Goal: Communication & Community: Share content

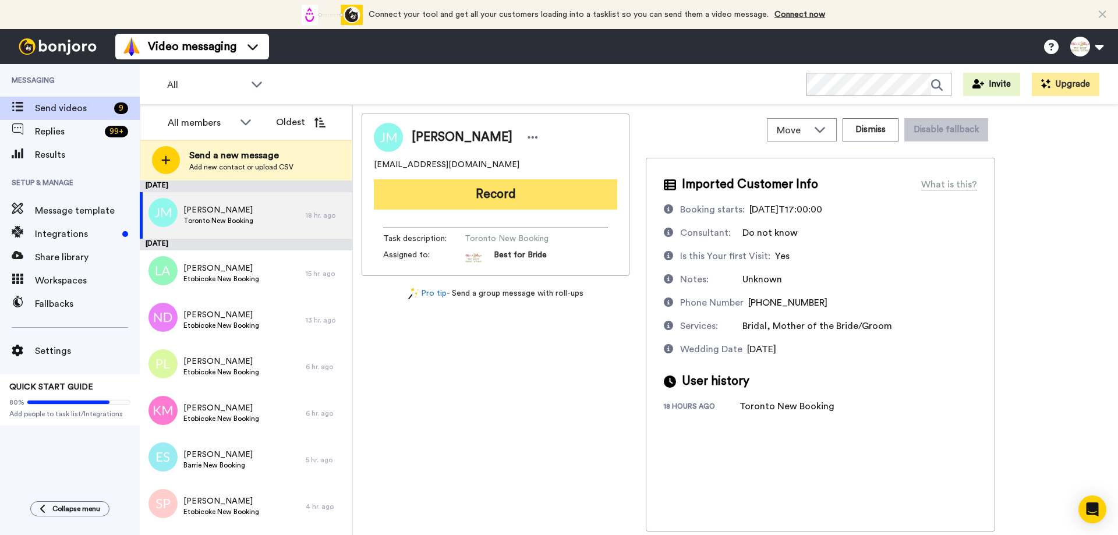
click at [530, 188] on button "Record" at bounding box center [495, 194] width 243 height 30
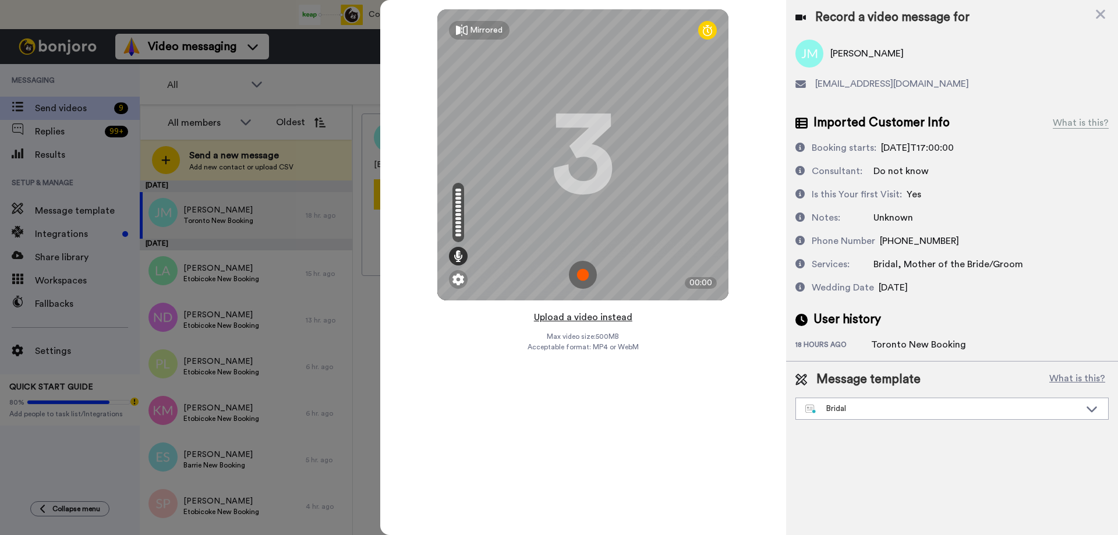
click at [577, 319] on button "Upload a video instead" at bounding box center [582, 317] width 105 height 15
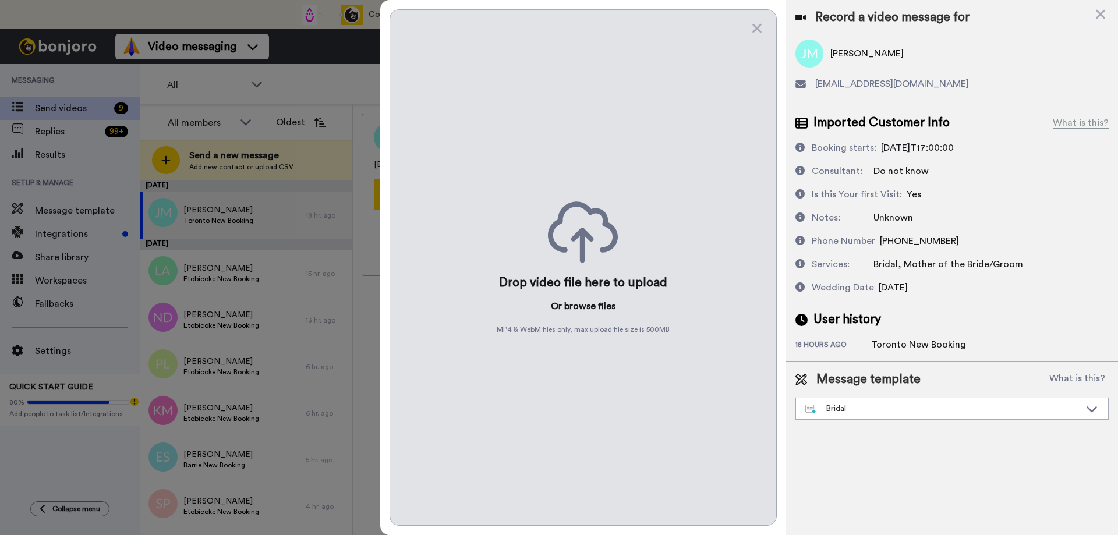
click at [576, 306] on button "browse" at bounding box center [579, 306] width 31 height 14
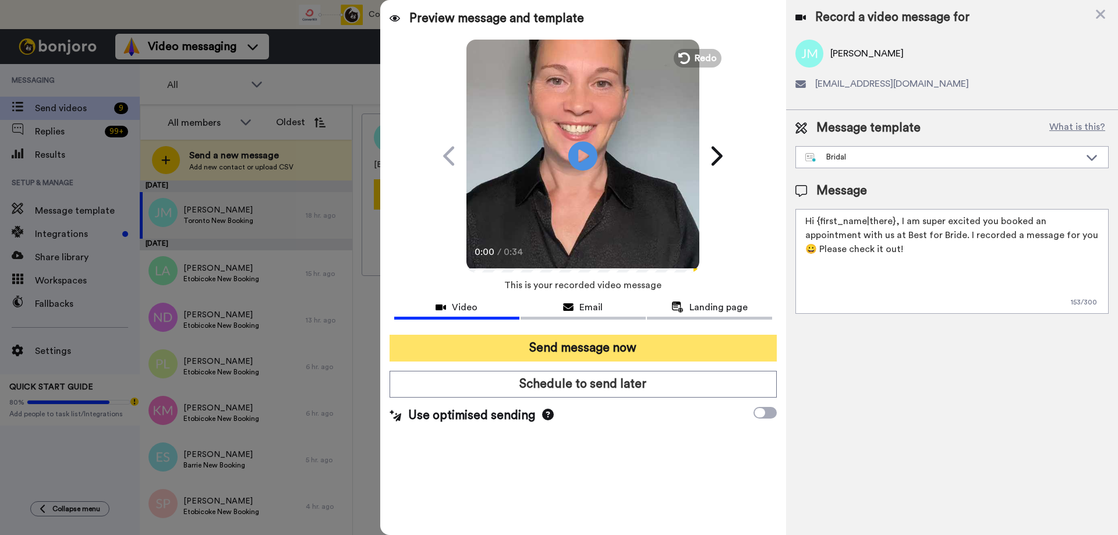
click at [583, 355] on button "Send message now" at bounding box center [583, 348] width 387 height 27
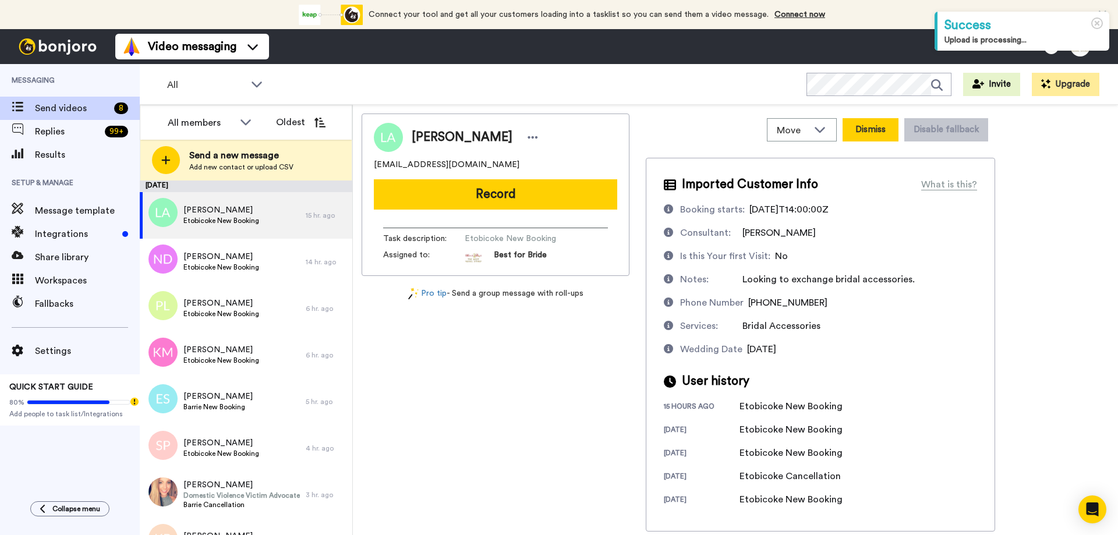
click at [865, 134] on button "Dismiss" at bounding box center [871, 129] width 56 height 23
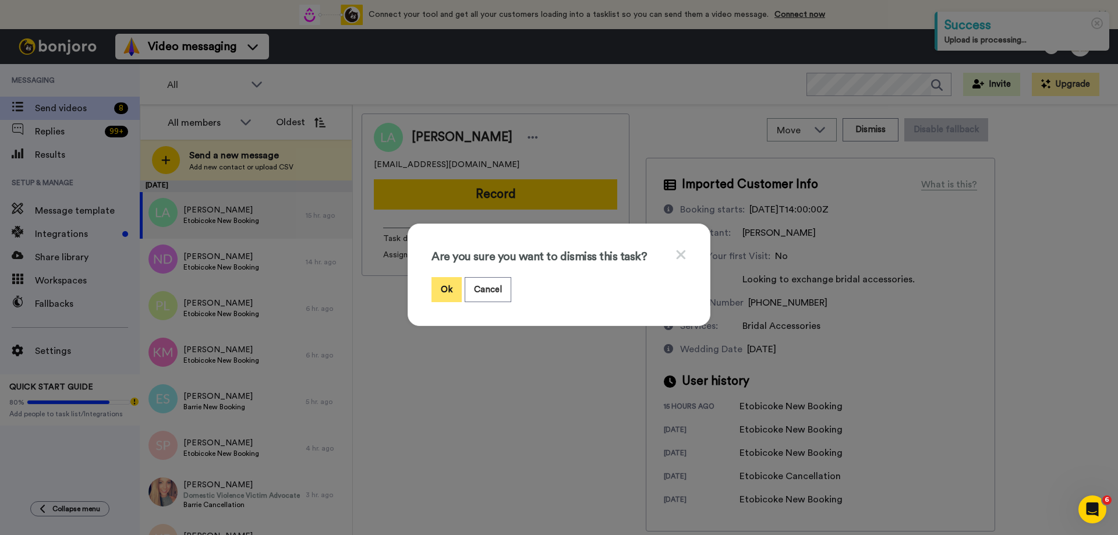
click at [444, 281] on button "Ok" at bounding box center [446, 289] width 30 height 25
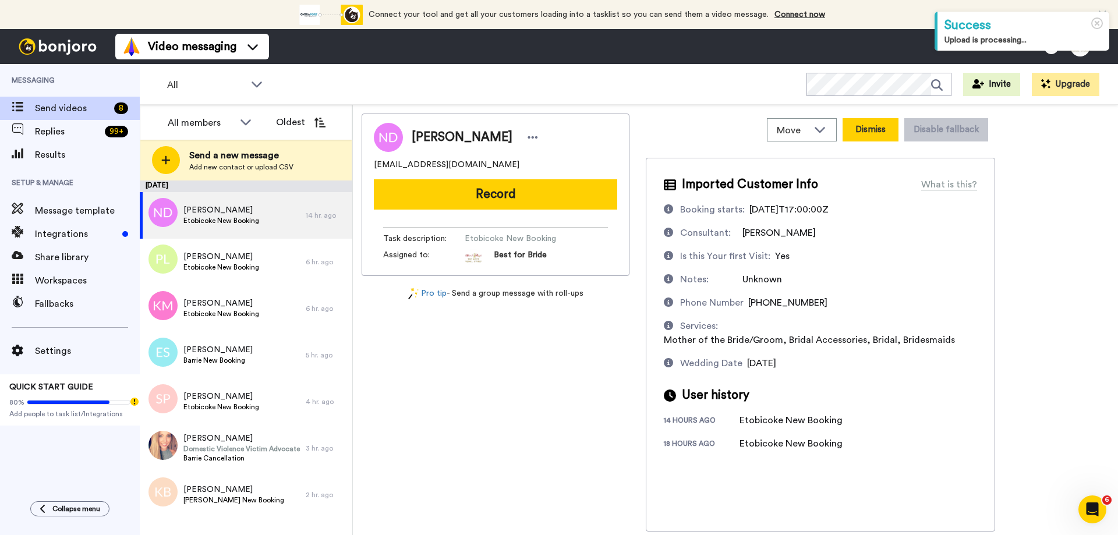
click at [864, 127] on button "Dismiss" at bounding box center [871, 129] width 56 height 23
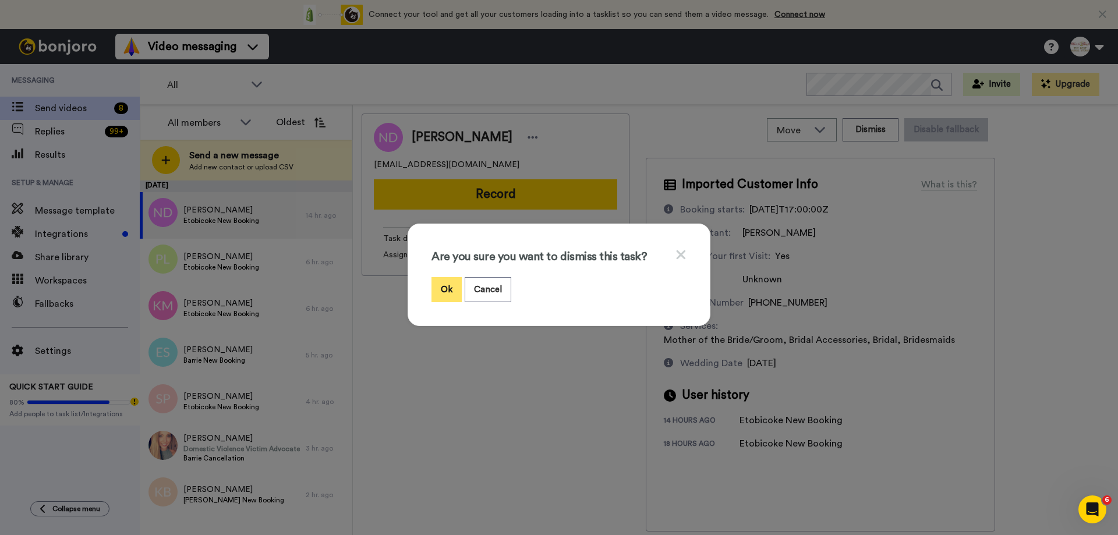
click at [449, 288] on button "Ok" at bounding box center [446, 289] width 30 height 25
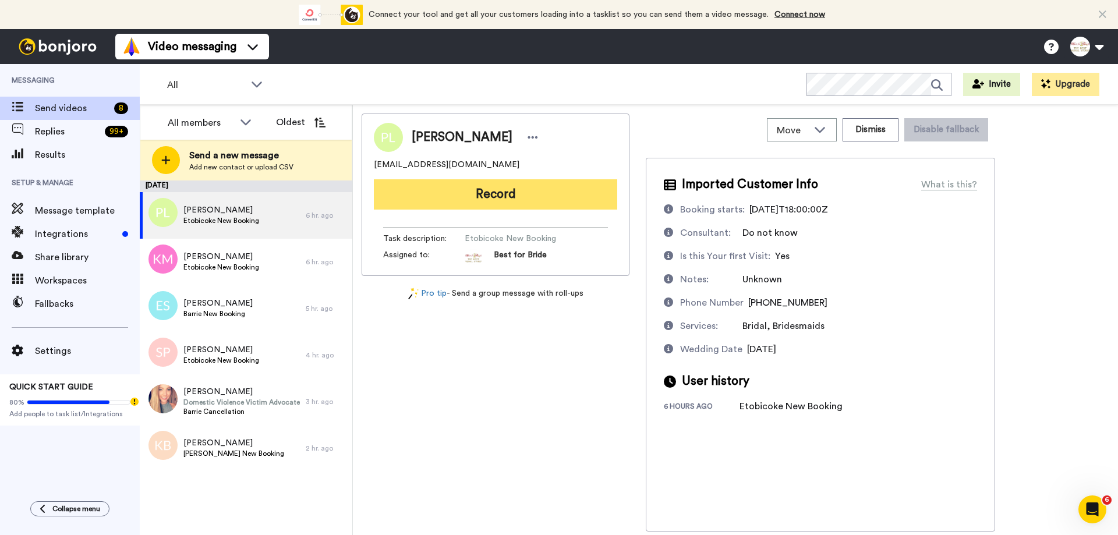
click at [512, 194] on button "Record" at bounding box center [495, 194] width 243 height 30
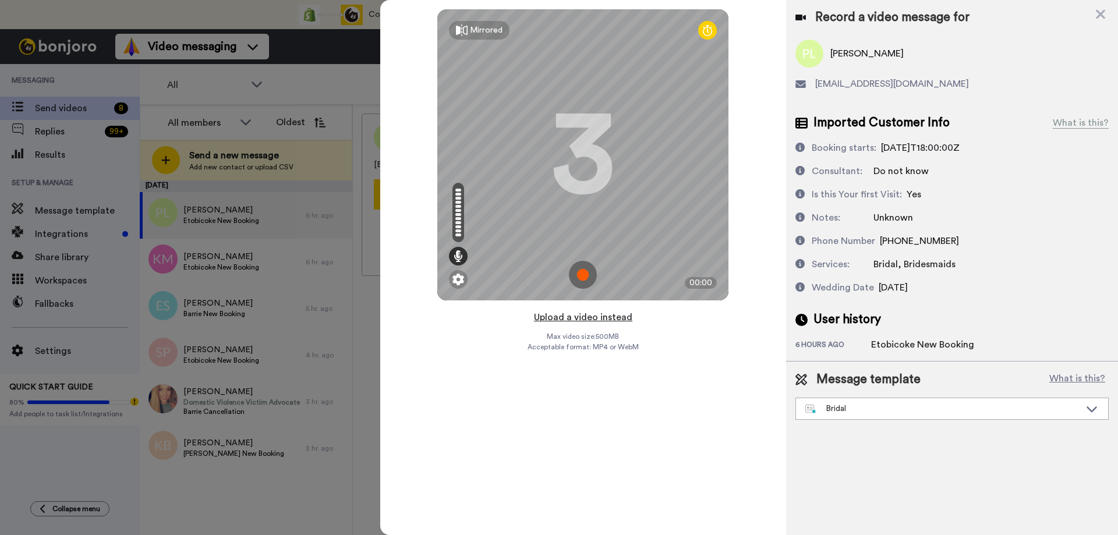
click at [597, 319] on button "Upload a video instead" at bounding box center [582, 317] width 105 height 15
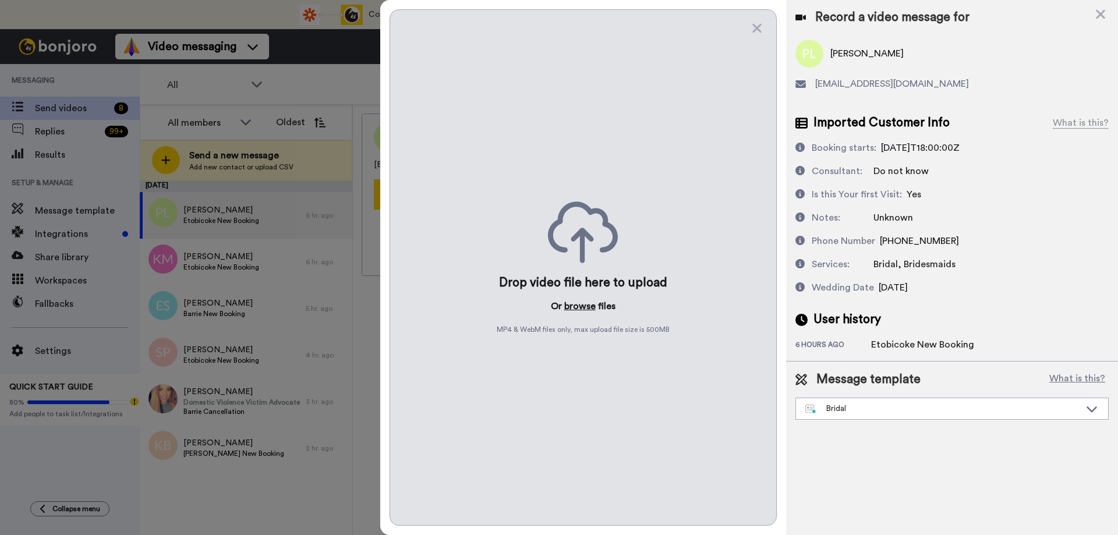
click at [590, 311] on button "browse" at bounding box center [579, 306] width 31 height 14
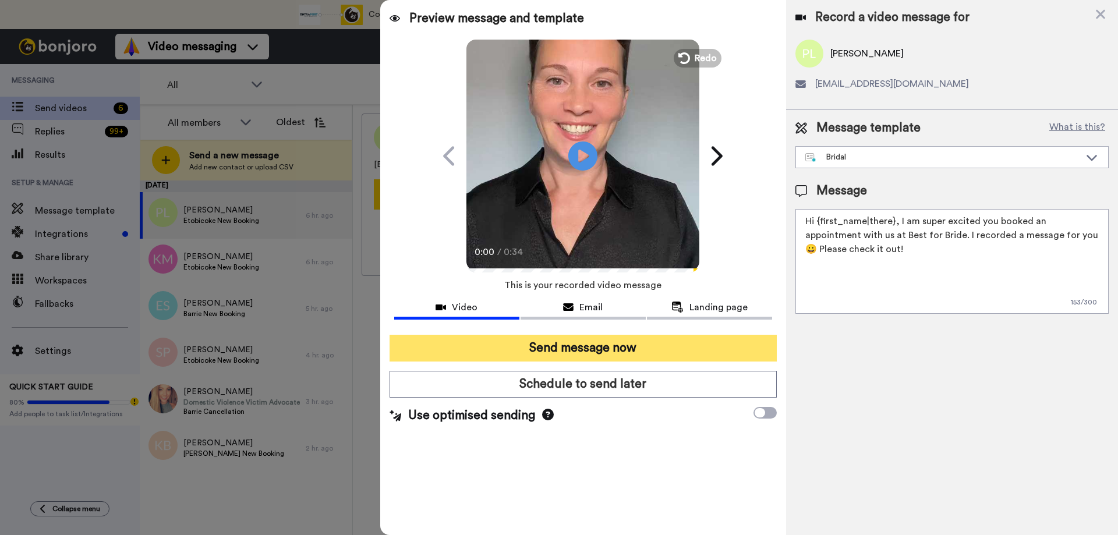
click at [568, 348] on button "Send message now" at bounding box center [583, 348] width 387 height 27
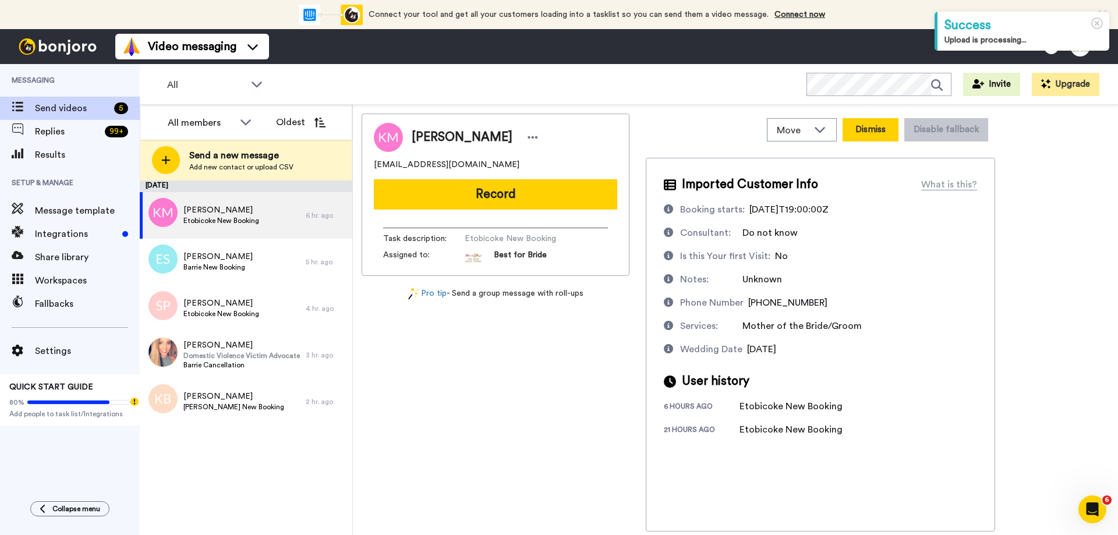
click at [863, 136] on button "Dismiss" at bounding box center [871, 129] width 56 height 23
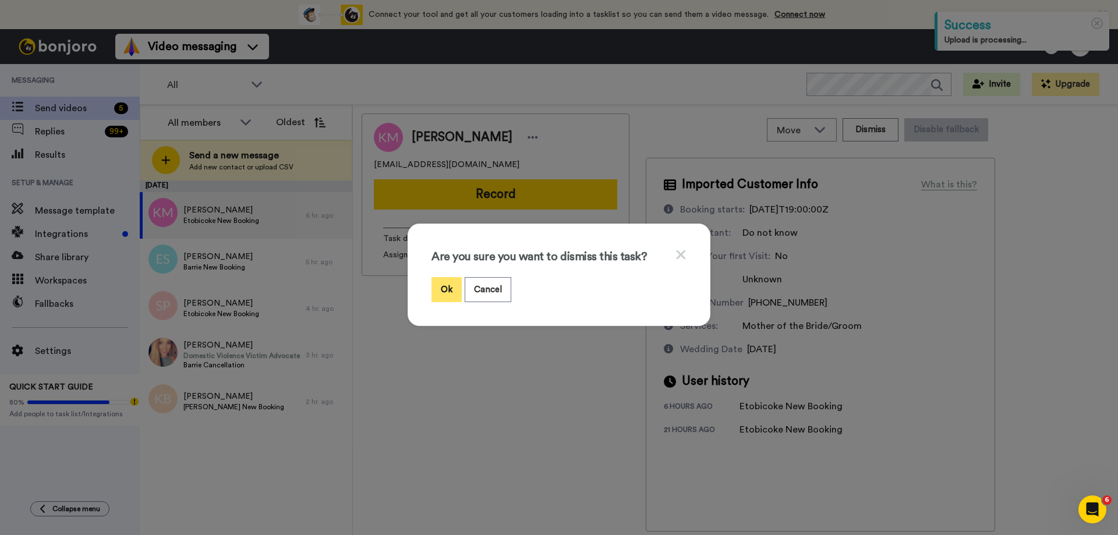
click at [441, 295] on button "Ok" at bounding box center [446, 289] width 30 height 25
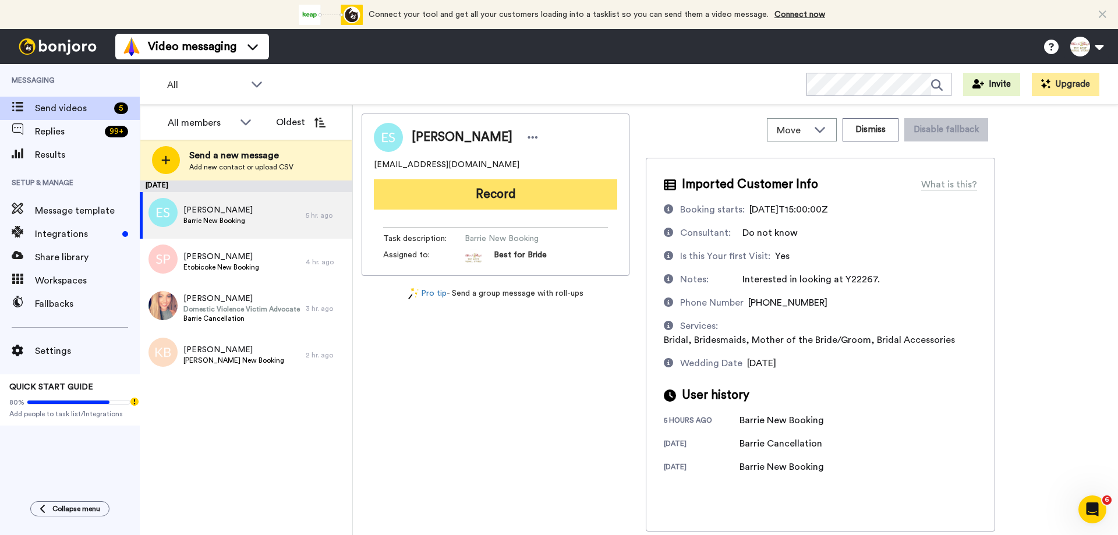
click at [510, 193] on button "Record" at bounding box center [495, 194] width 243 height 30
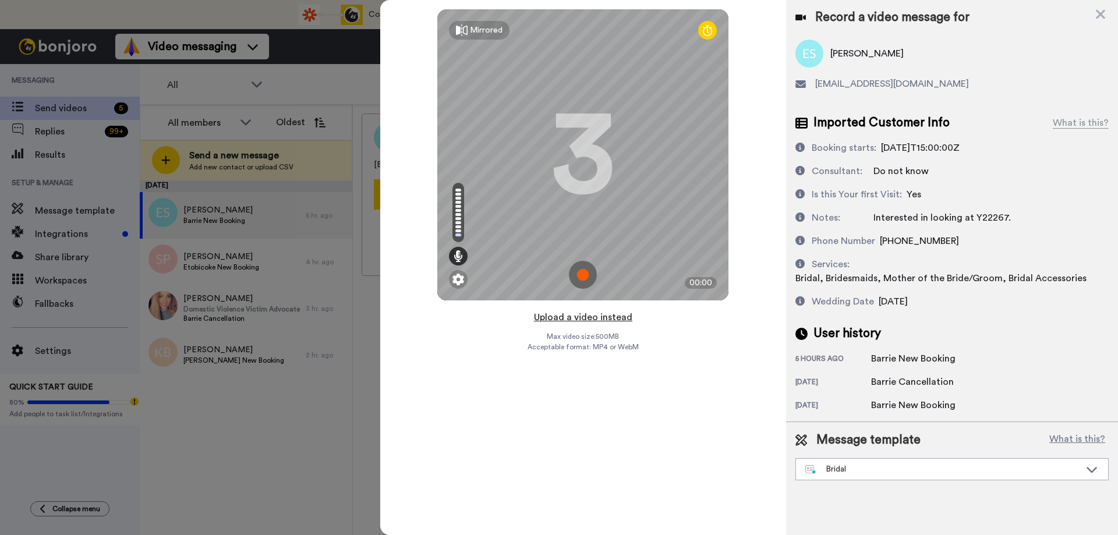
click at [571, 318] on button "Upload a video instead" at bounding box center [582, 317] width 105 height 15
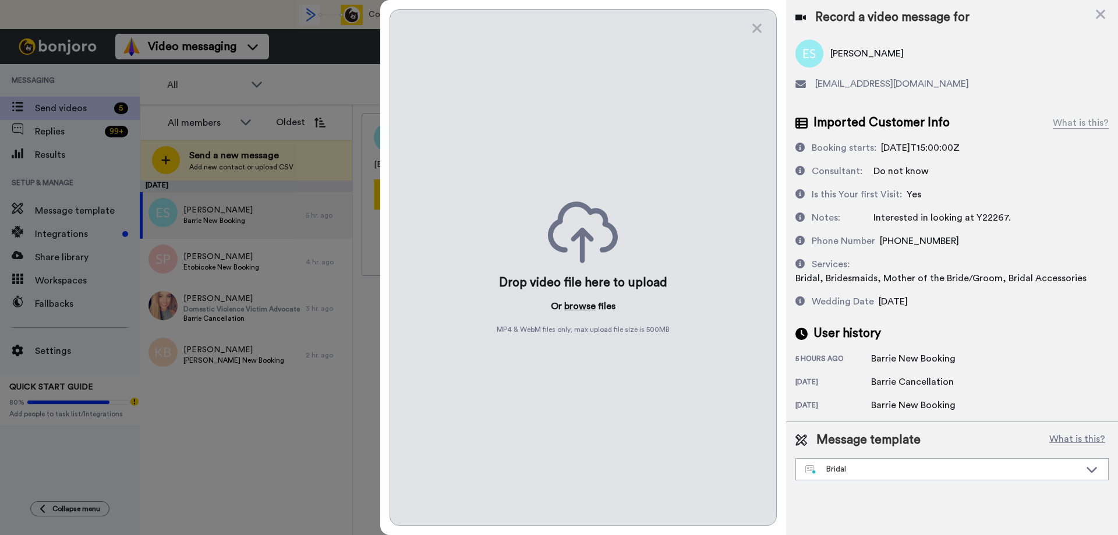
click at [576, 305] on button "browse" at bounding box center [579, 306] width 31 height 14
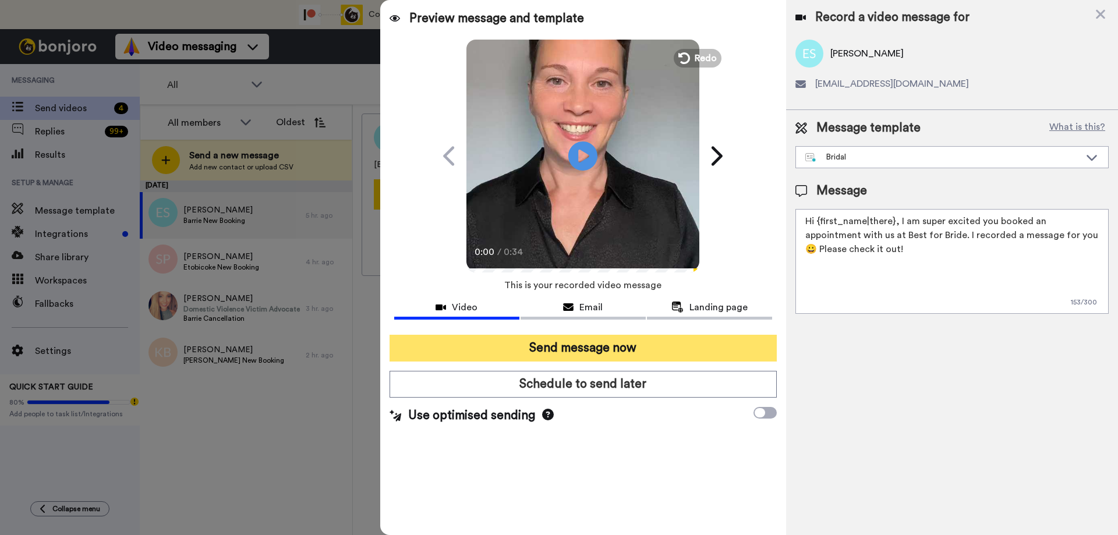
click at [575, 350] on button "Send message now" at bounding box center [583, 348] width 387 height 27
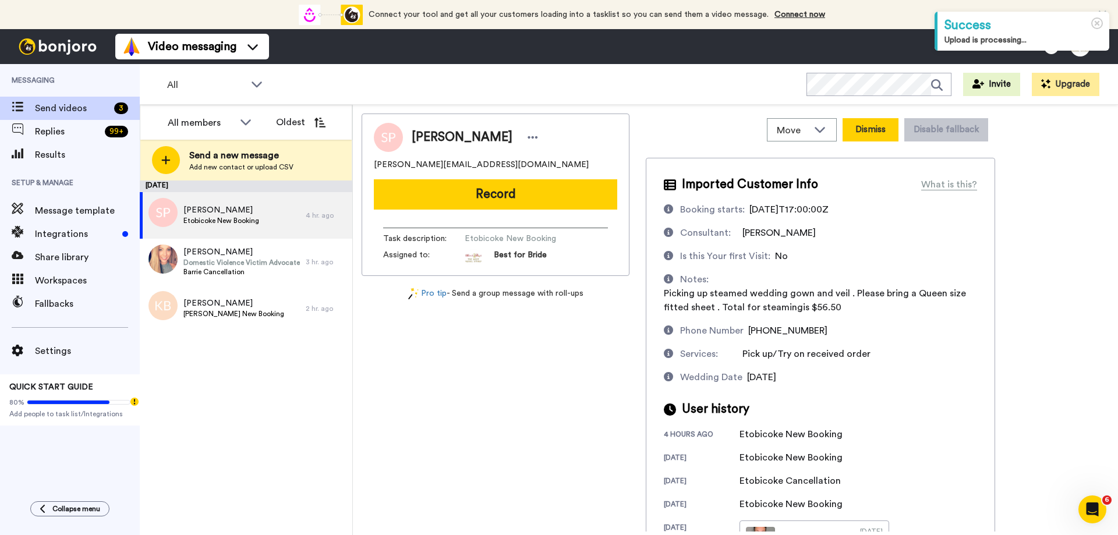
click at [858, 135] on button "Dismiss" at bounding box center [871, 129] width 56 height 23
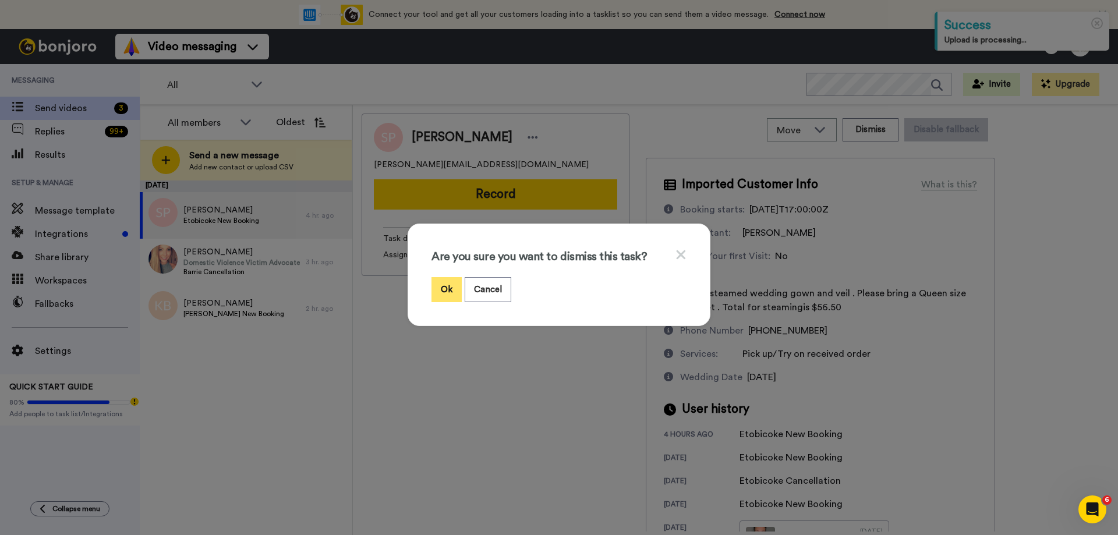
click at [448, 292] on button "Ok" at bounding box center [446, 289] width 30 height 25
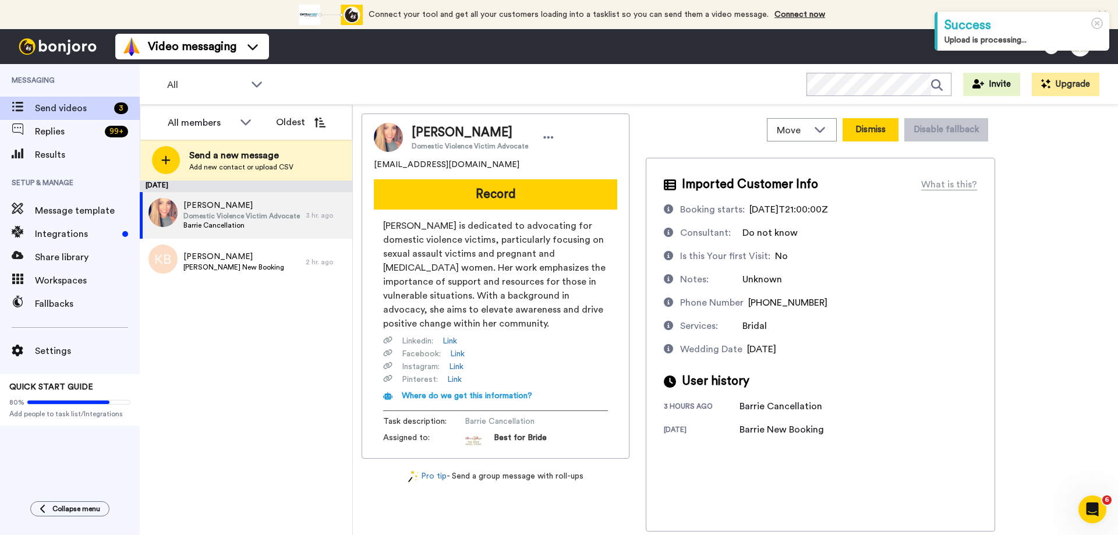
click at [873, 134] on button "Dismiss" at bounding box center [871, 129] width 56 height 23
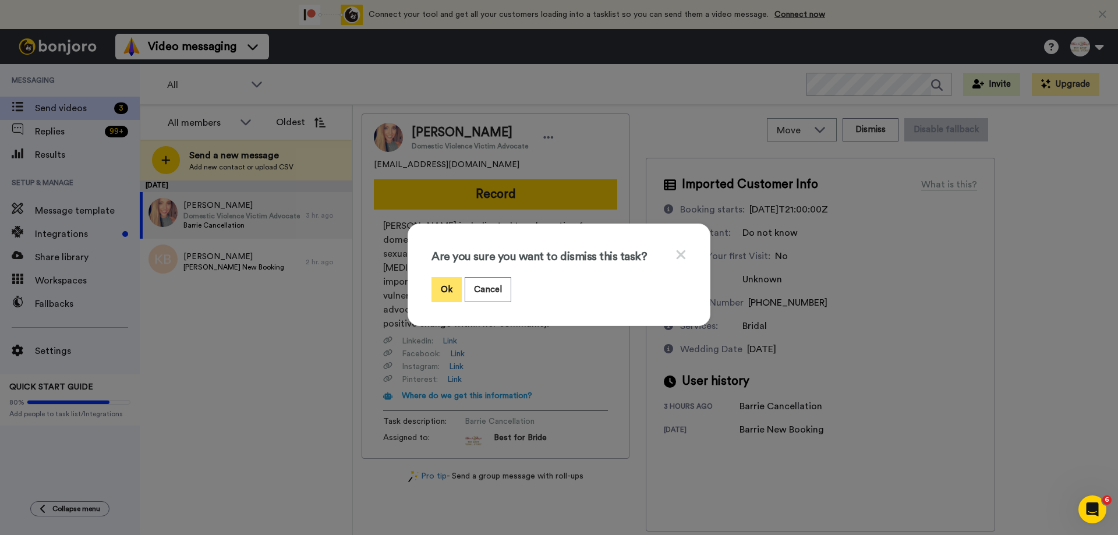
click at [449, 293] on button "Ok" at bounding box center [446, 289] width 30 height 25
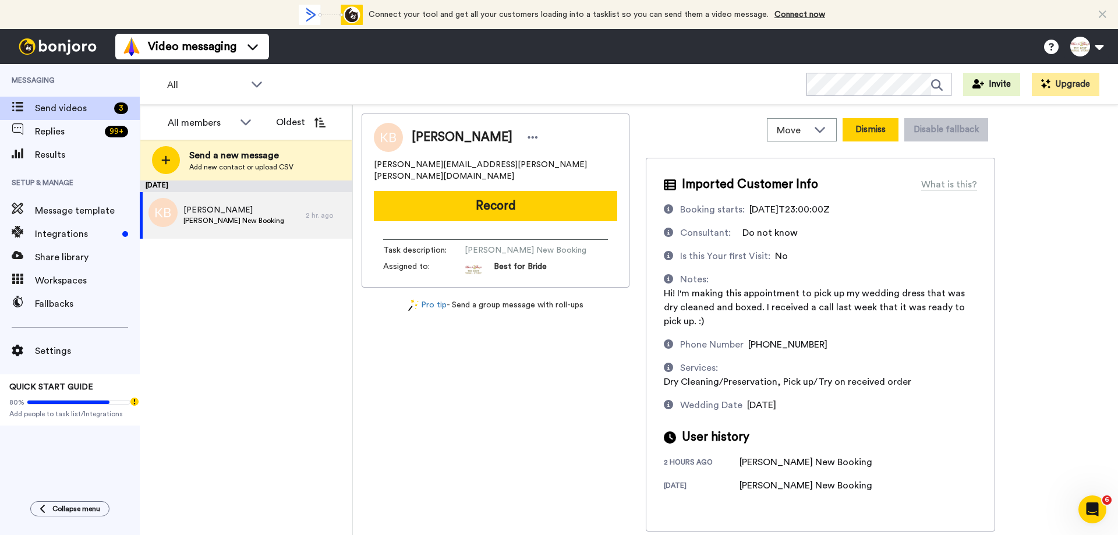
click at [894, 126] on button "Dismiss" at bounding box center [871, 129] width 56 height 23
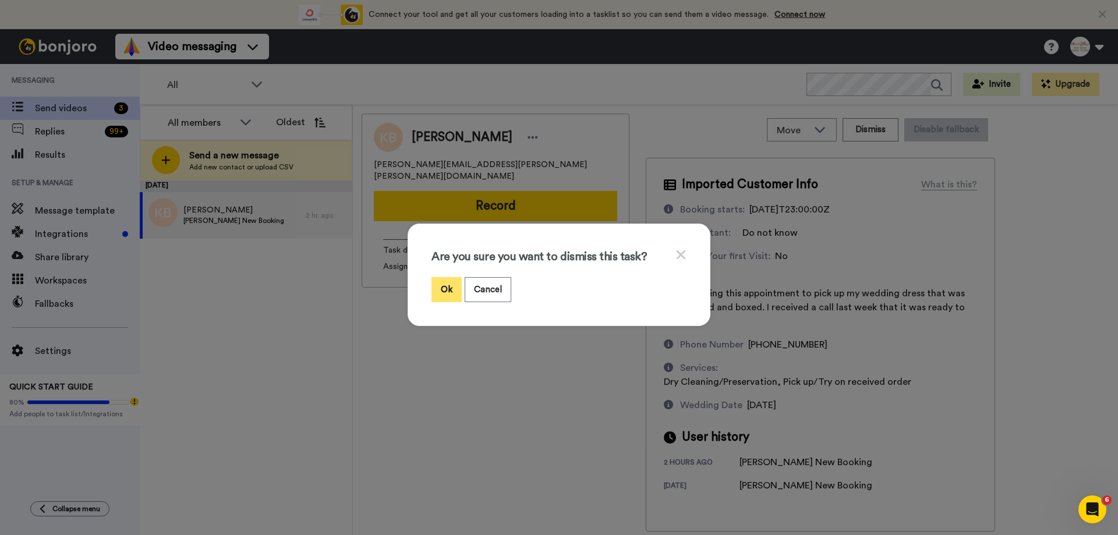
click at [445, 292] on button "Ok" at bounding box center [446, 289] width 30 height 25
